Goal: Information Seeking & Learning: Learn about a topic

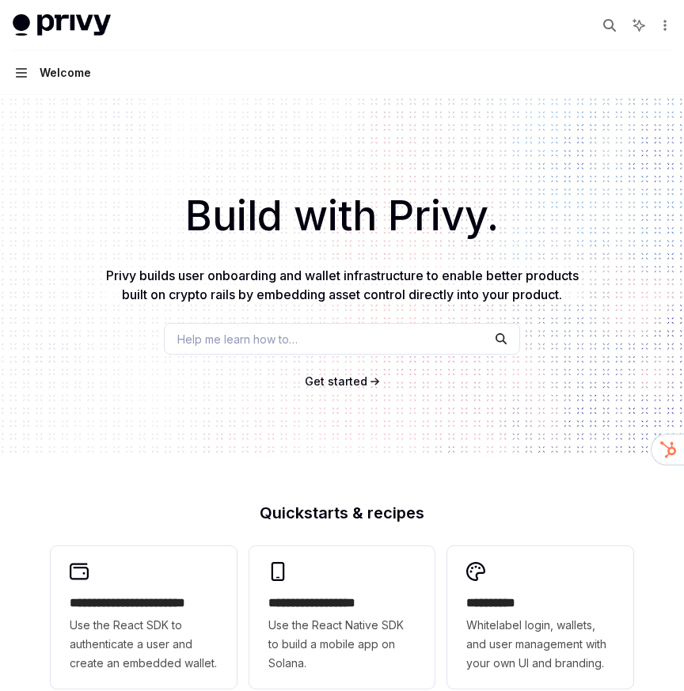
click at [24, 67] on icon "button" at bounding box center [21, 73] width 11 height 13
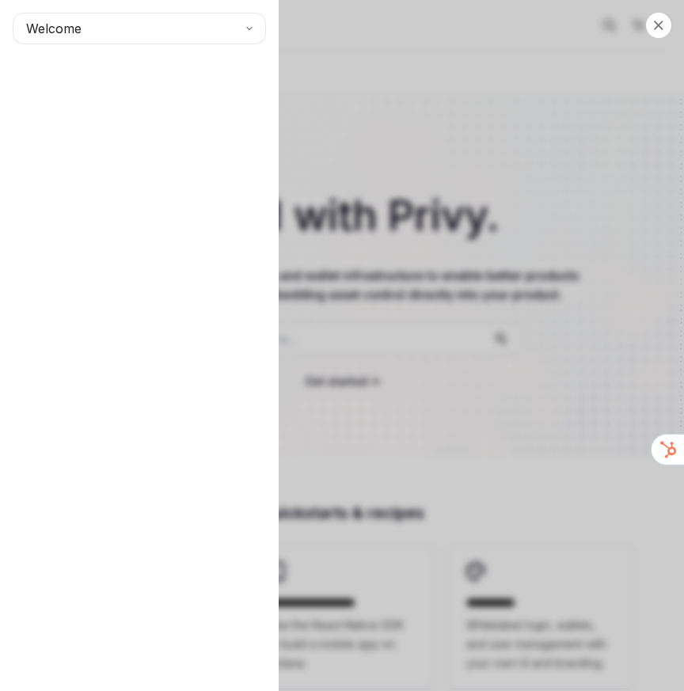
click at [391, 140] on div "Close navigation Welcome" at bounding box center [342, 345] width 684 height 691
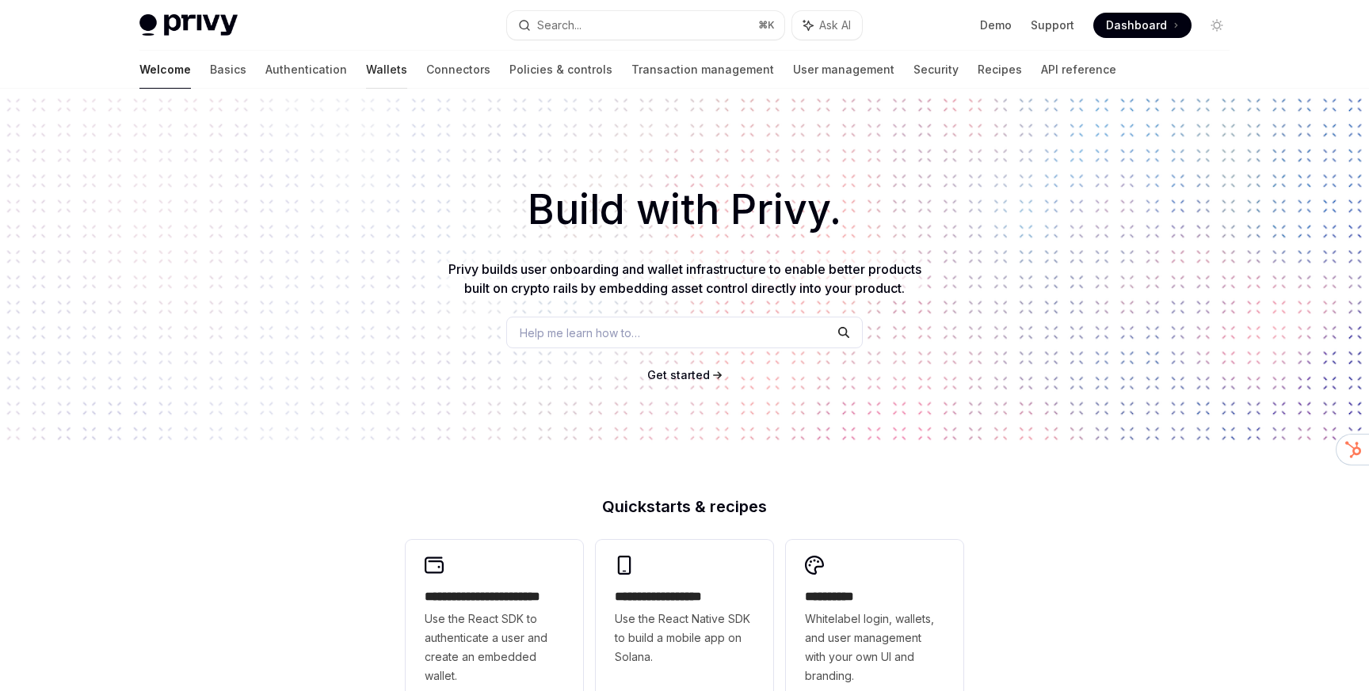
click at [366, 69] on link "Wallets" at bounding box center [386, 70] width 41 height 38
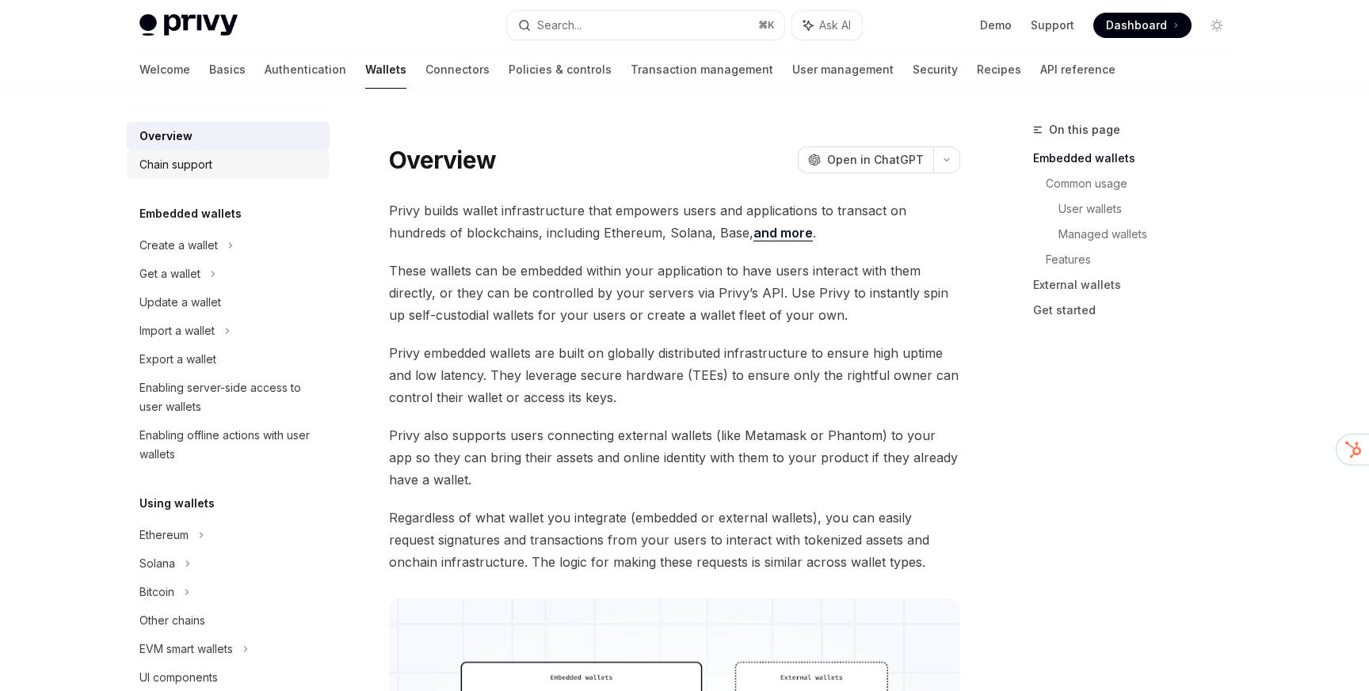
click at [202, 173] on div "Chain support" at bounding box center [175, 164] width 73 height 19
type textarea "*"
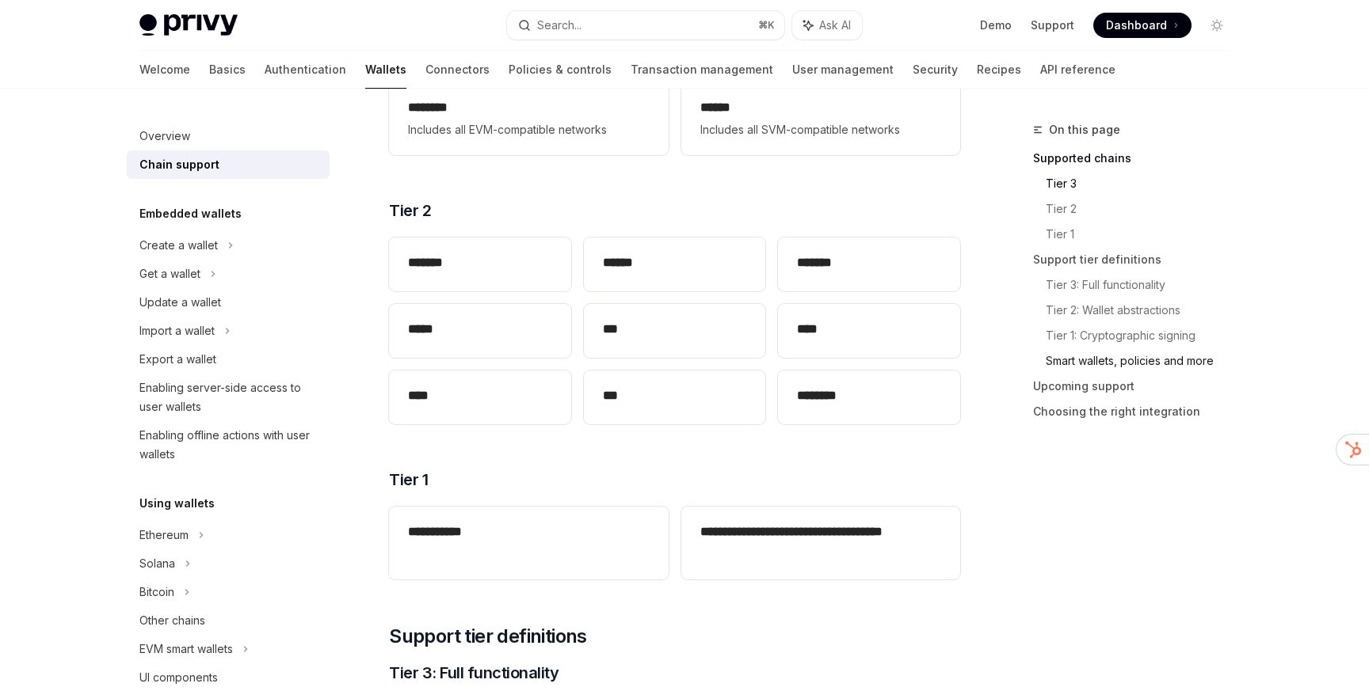
scroll to position [386, 0]
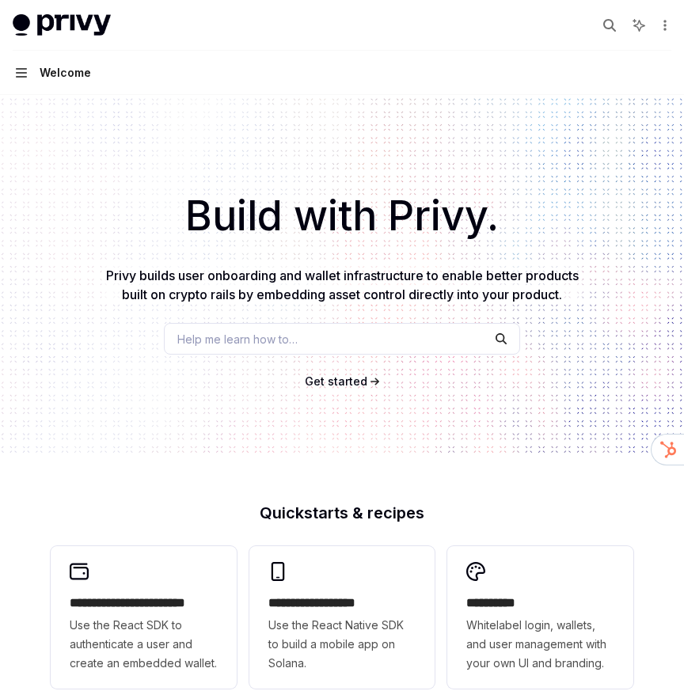
click at [24, 70] on icon "button" at bounding box center [21, 73] width 11 height 13
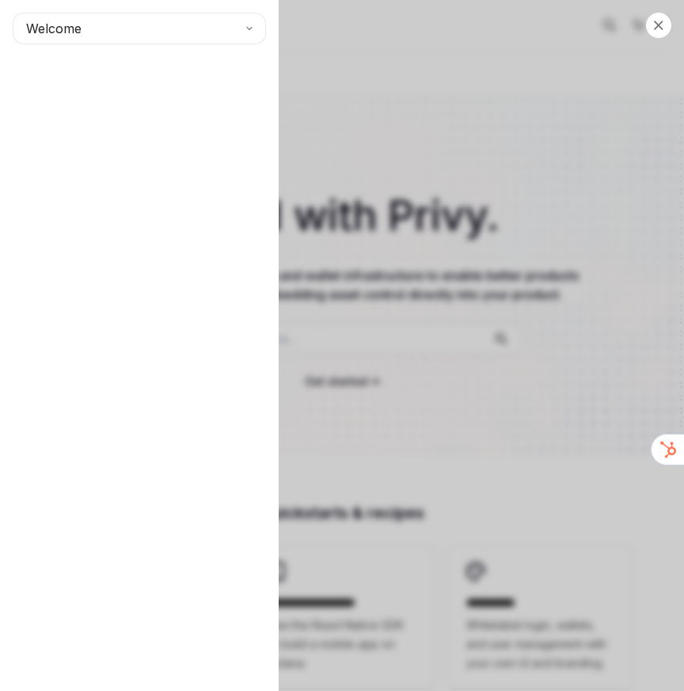
click at [351, 170] on div "Close navigation Welcome" at bounding box center [342, 345] width 684 height 691
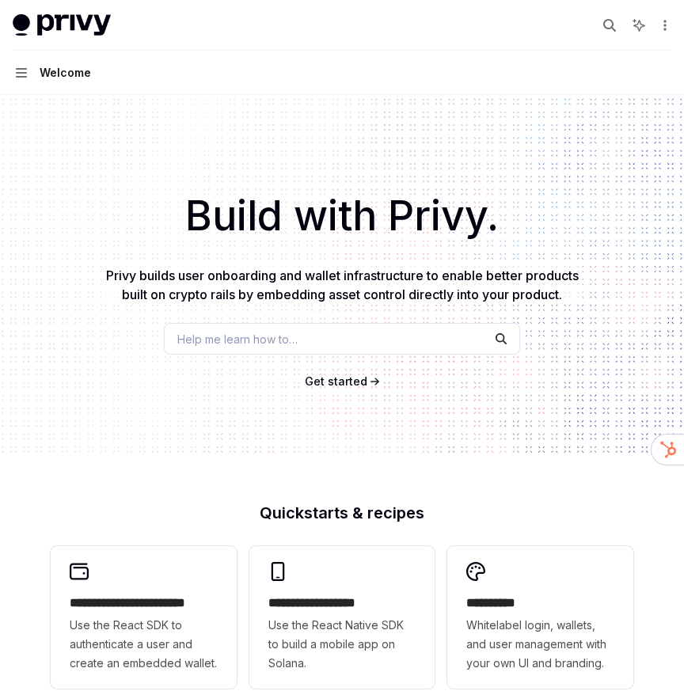
click at [40, 69] on div "Welcome" at bounding box center [65, 72] width 51 height 19
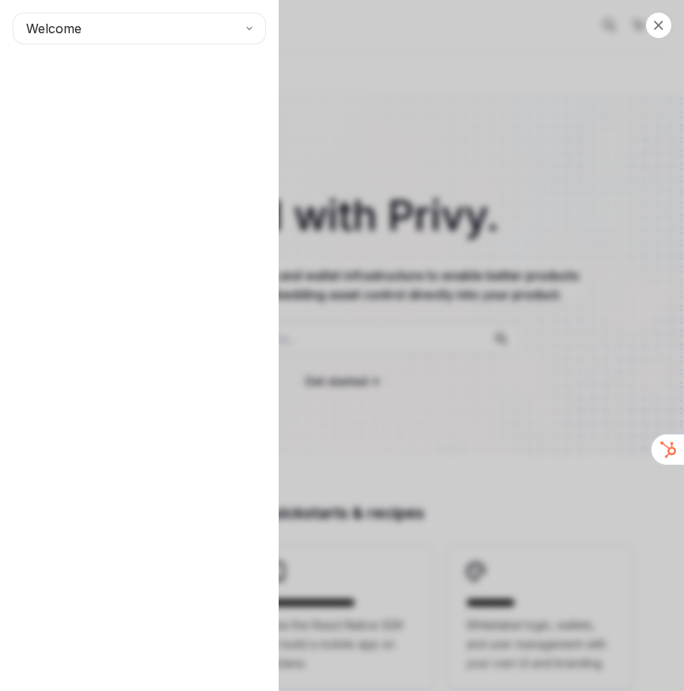
click at [317, 70] on div "Close navigation Welcome" at bounding box center [342, 345] width 684 height 691
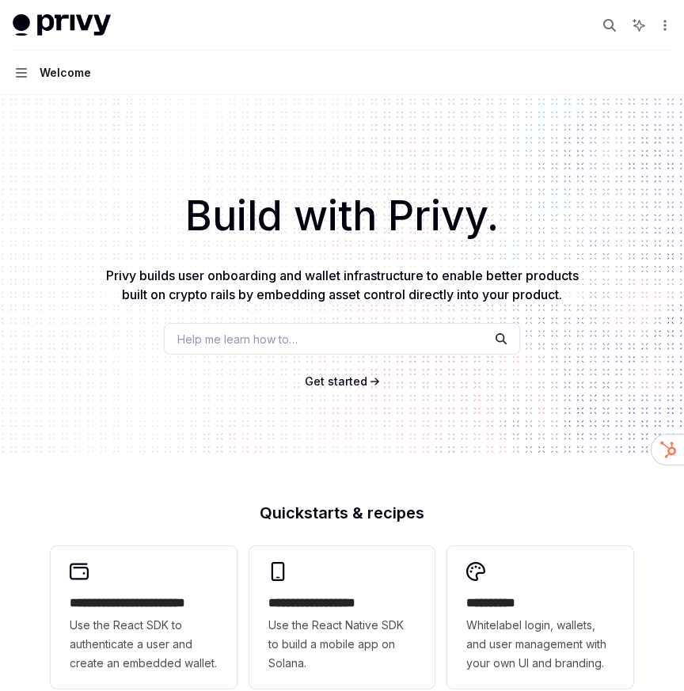
click at [50, 67] on div "Welcome" at bounding box center [65, 72] width 51 height 19
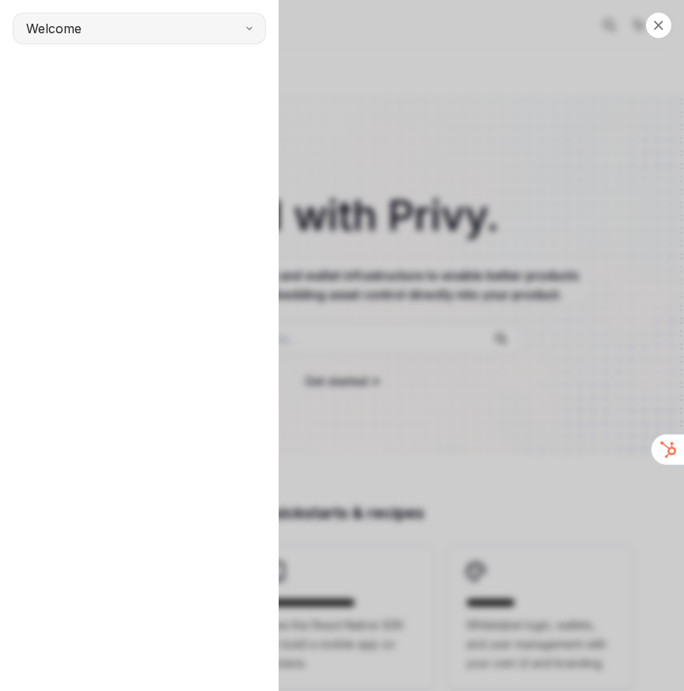
click at [204, 26] on button "Welcome" at bounding box center [139, 29] width 253 height 32
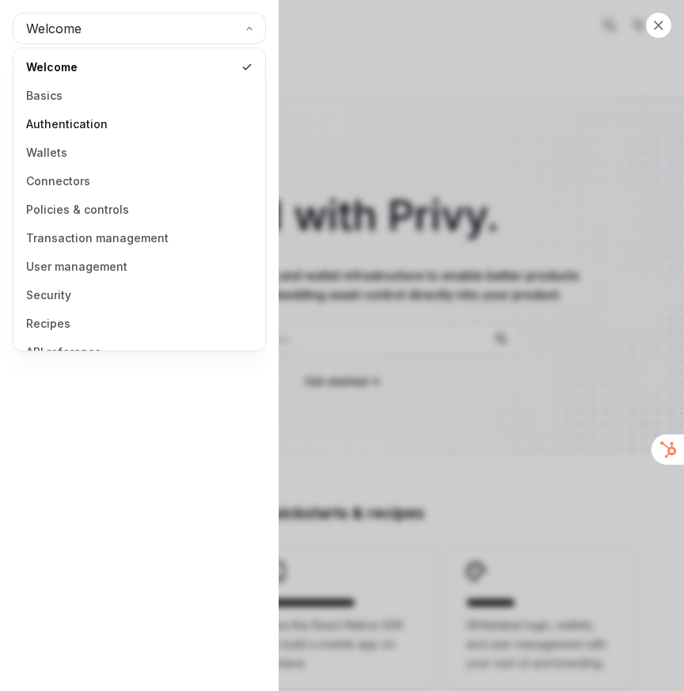
click at [114, 125] on link "Authentication" at bounding box center [139, 124] width 242 height 29
type textarea "*"
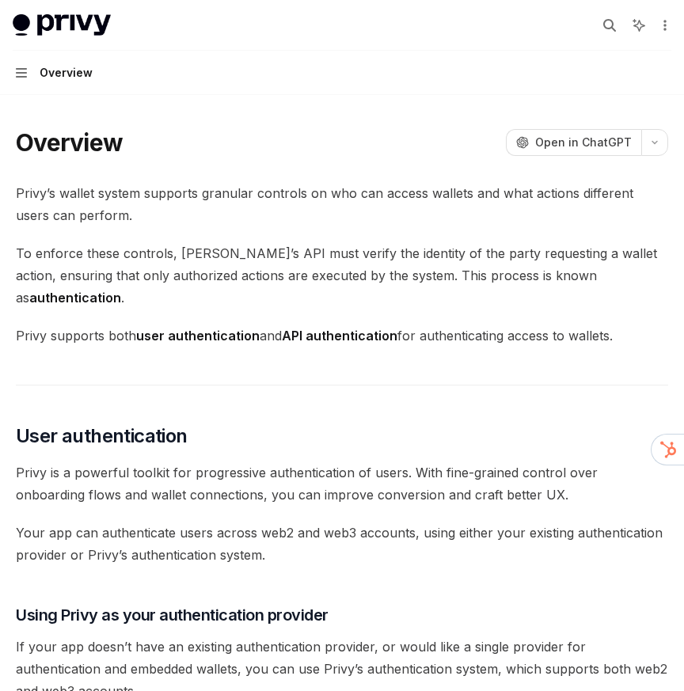
click at [314, 185] on span "Privy’s wallet system supports granular controls on who can access wallets and …" at bounding box center [342, 204] width 653 height 44
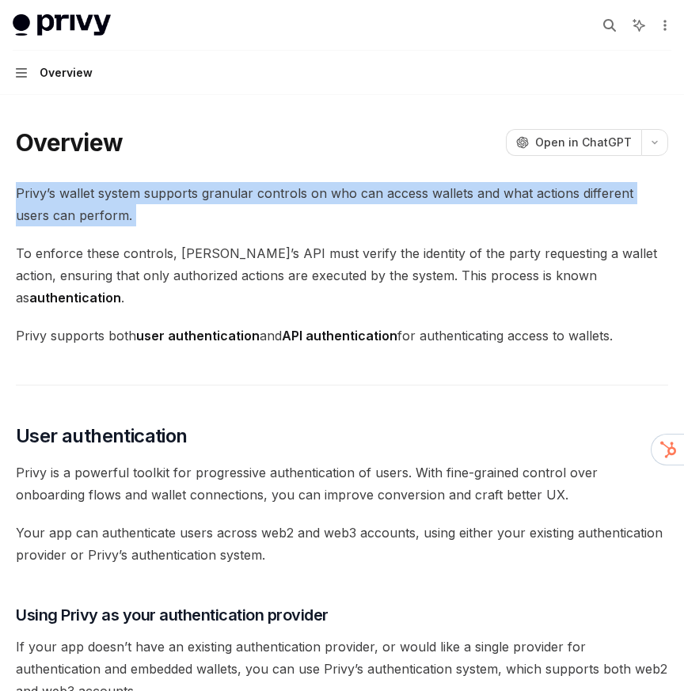
click at [314, 185] on span "Privy’s wallet system supports granular controls on who can access wallets and …" at bounding box center [342, 204] width 653 height 44
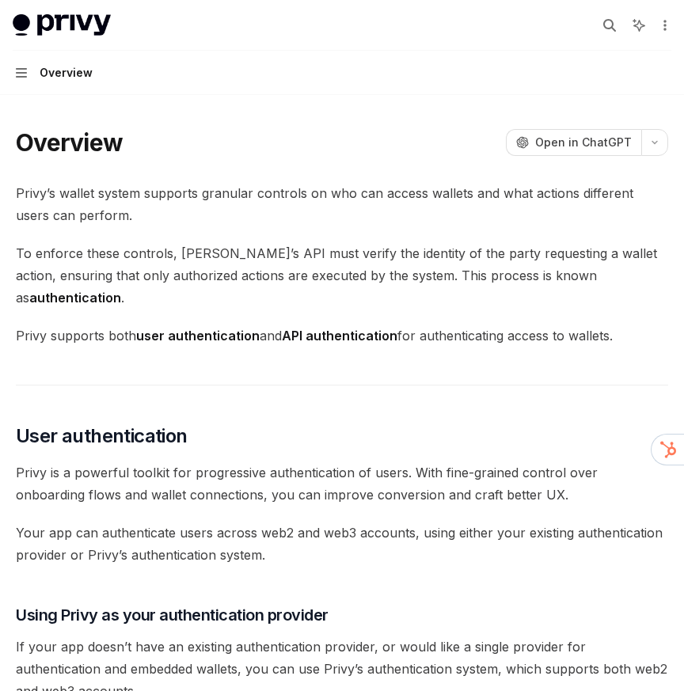
click at [293, 196] on span "Privy’s wallet system supports granular controls on who can access wallets and …" at bounding box center [342, 204] width 653 height 44
